Goal: Information Seeking & Learning: Learn about a topic

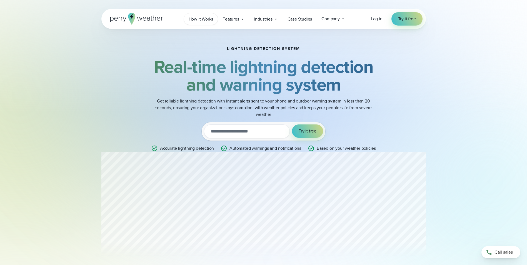
click at [202, 19] on span "How it Works" at bounding box center [201, 19] width 25 height 7
